Goal: Task Accomplishment & Management: Manage account settings

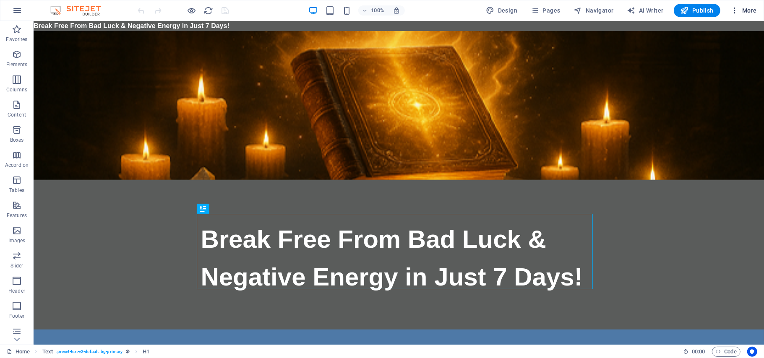
click at [734, 10] on icon "button" at bounding box center [735, 10] width 8 height 8
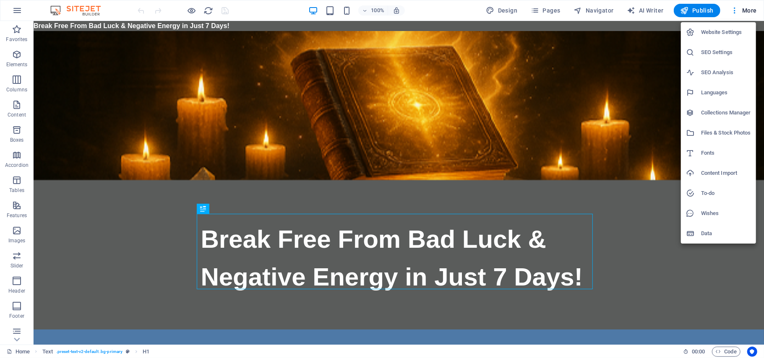
click at [721, 31] on h6 "Website Settings" at bounding box center [726, 32] width 50 height 10
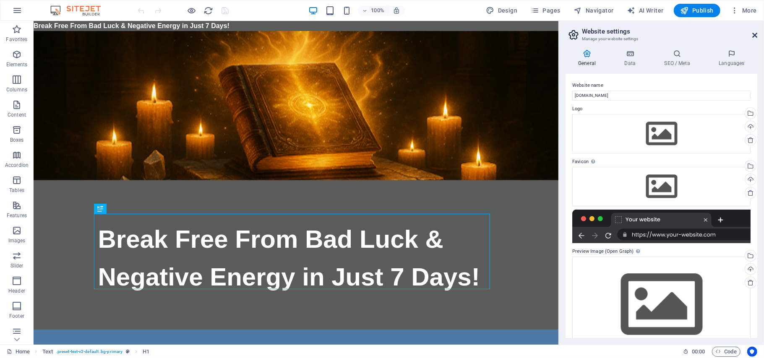
click at [754, 33] on icon at bounding box center [754, 35] width 5 height 7
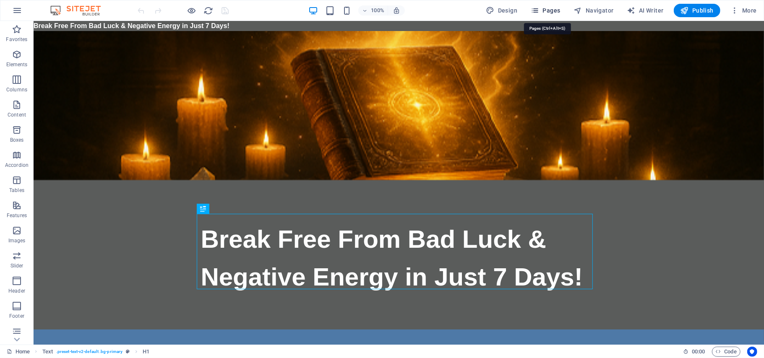
click at [550, 9] on span "Pages" at bounding box center [545, 10] width 29 height 8
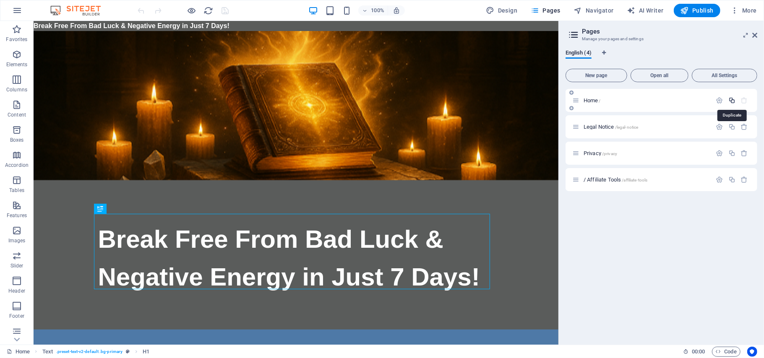
click at [732, 100] on icon "button" at bounding box center [732, 100] width 7 height 7
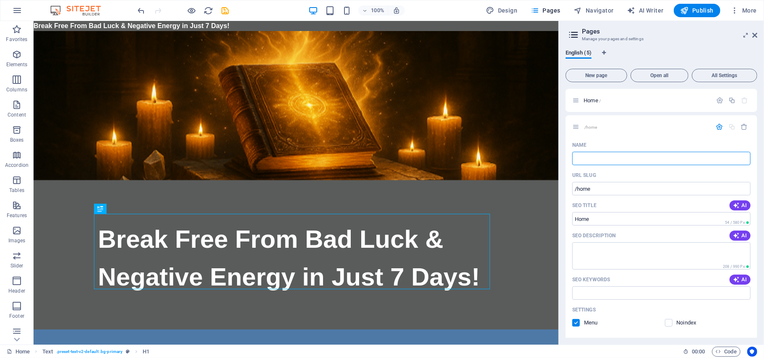
paste input "JVZoo Sales Page"
type input "JVZoo Sales Page"
drag, startPoint x: 754, startPoint y: 204, endPoint x: 757, endPoint y: 212, distance: 8.5
click at [757, 212] on div "Home / JVZoo Sales Page /home Name JVZoo Sales Page ​ URL SLUG /home ​ SEO Titl…" at bounding box center [662, 213] width 192 height 249
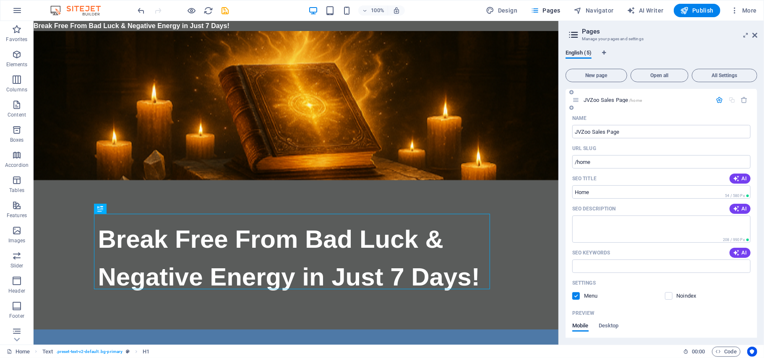
scroll to position [29, 0]
drag, startPoint x: 761, startPoint y: 189, endPoint x: 760, endPoint y: 201, distance: 11.8
click at [760, 199] on div "English (5) New page Open all All Settings Home / JVZoo Sales Page /home Name J…" at bounding box center [661, 194] width 205 height 302
drag, startPoint x: 758, startPoint y: 204, endPoint x: 753, endPoint y: 242, distance: 38.9
click at [753, 242] on div "English (5) New page Open all All Settings Home / JVZoo Sales Page /home Name J…" at bounding box center [661, 194] width 205 height 302
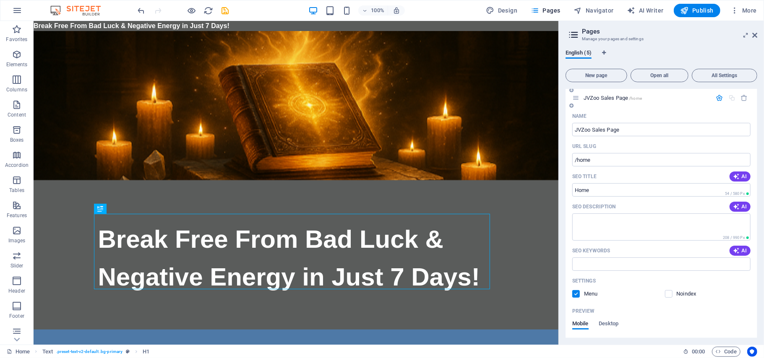
drag, startPoint x: 753, startPoint y: 244, endPoint x: 754, endPoint y: 251, distance: 6.4
click at [754, 251] on div "Name JVZoo Sales Page ​ URL SLUG /home ​ SEO Title AI Home ​ 54 / 580 Px SEO De…" at bounding box center [662, 266] width 192 height 313
drag, startPoint x: 757, startPoint y: 238, endPoint x: 758, endPoint y: 245, distance: 7.6
click at [758, 245] on div "English (5) New page Open all All Settings Home / JVZoo Sales Page /home Name J…" at bounding box center [661, 194] width 205 height 302
click at [597, 158] on input "/home" at bounding box center [661, 159] width 178 height 13
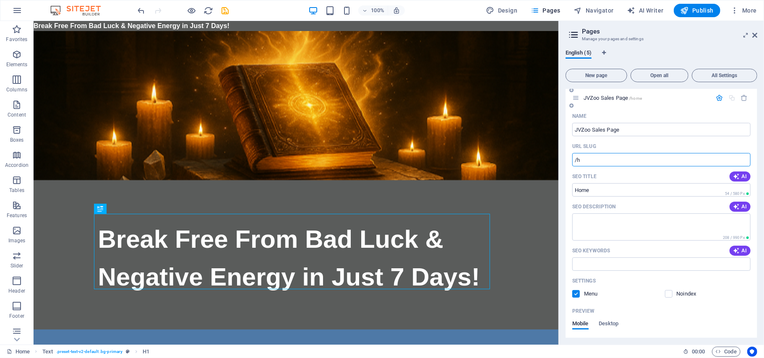
type input "/"
paste input "/jvzoo"
type input "/jvzoo"
click at [598, 187] on input "Home" at bounding box center [661, 189] width 178 height 13
type input "H"
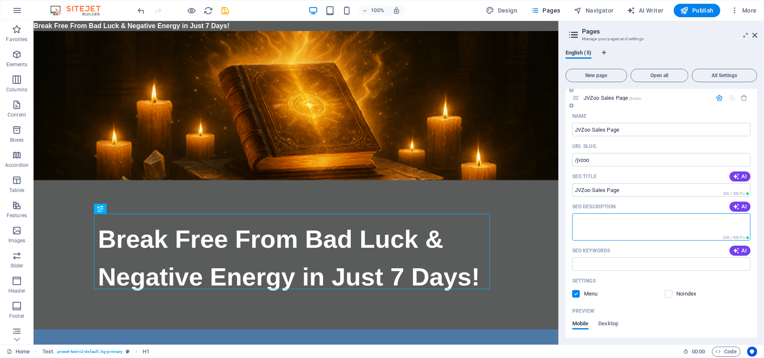
click at [590, 227] on textarea "SEO Description" at bounding box center [661, 227] width 178 height 27
paste textarea "👉 Break free from bad luck and negative energy in just 7 days. JVZoo affiliates…"
click at [600, 267] on input "SEO Keywords" at bounding box center [661, 264] width 178 height 13
type textarea "👉 Break free from bad luck and negative energy in just 7 days. JVZoo affiliates…"
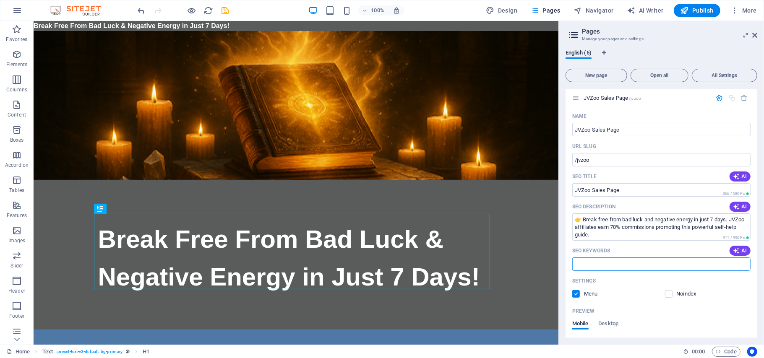
paste input "spell remover, bad luck cure, JVZoo affiliate, remove negative energy"
type input "spell remover, bad luck cure, JVZoo affiliate, remove negative energy"
click at [577, 296] on label at bounding box center [576, 294] width 8 height 8
click at [0, 0] on input "checkbox" at bounding box center [0, 0] width 0 height 0
